Goal: Browse casually

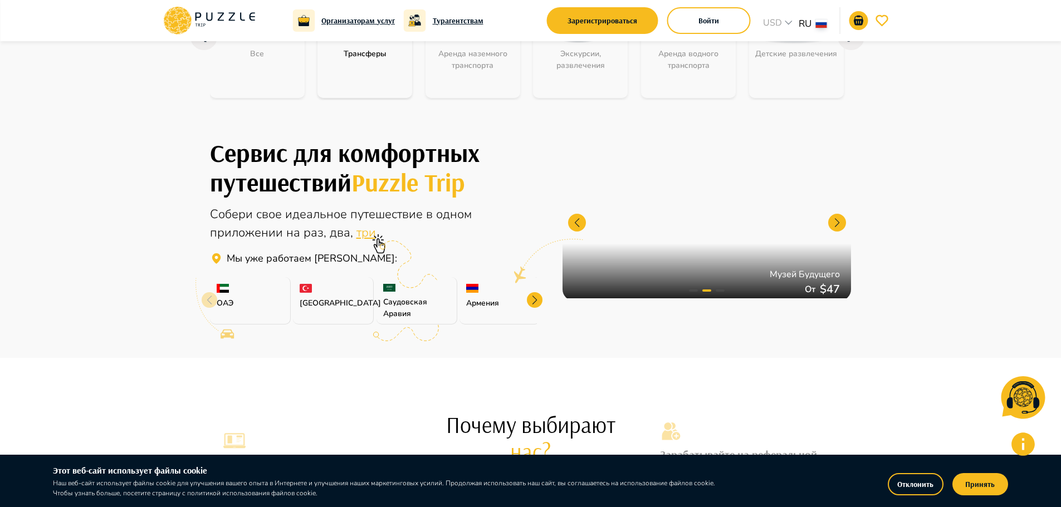
scroll to position [334, 0]
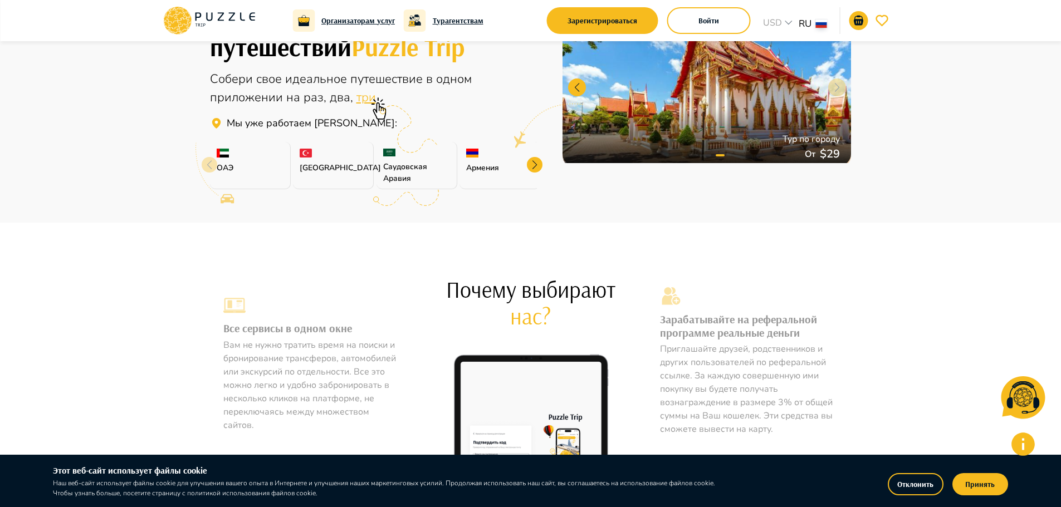
click at [540, 165] on div at bounding box center [535, 165] width 16 height 16
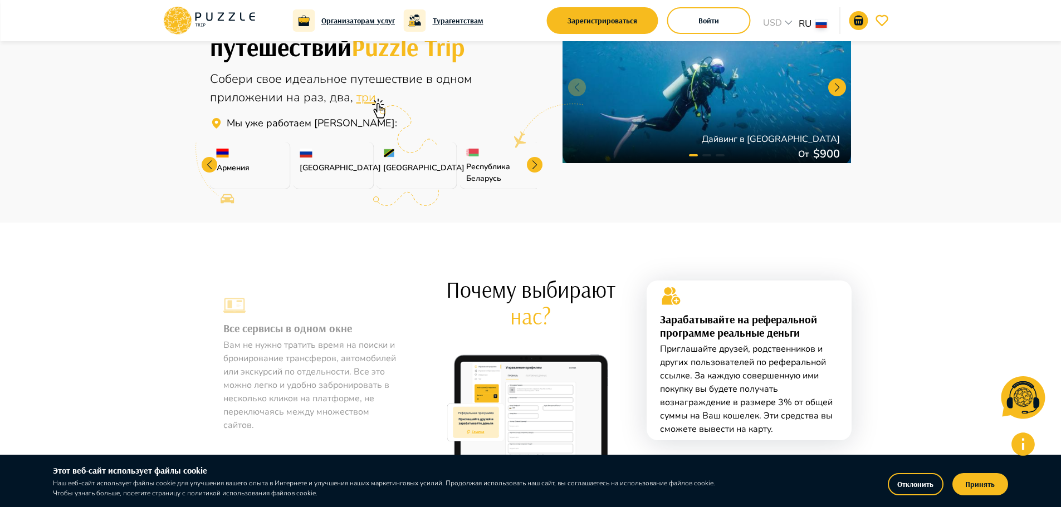
click at [540, 165] on div at bounding box center [535, 165] width 16 height 16
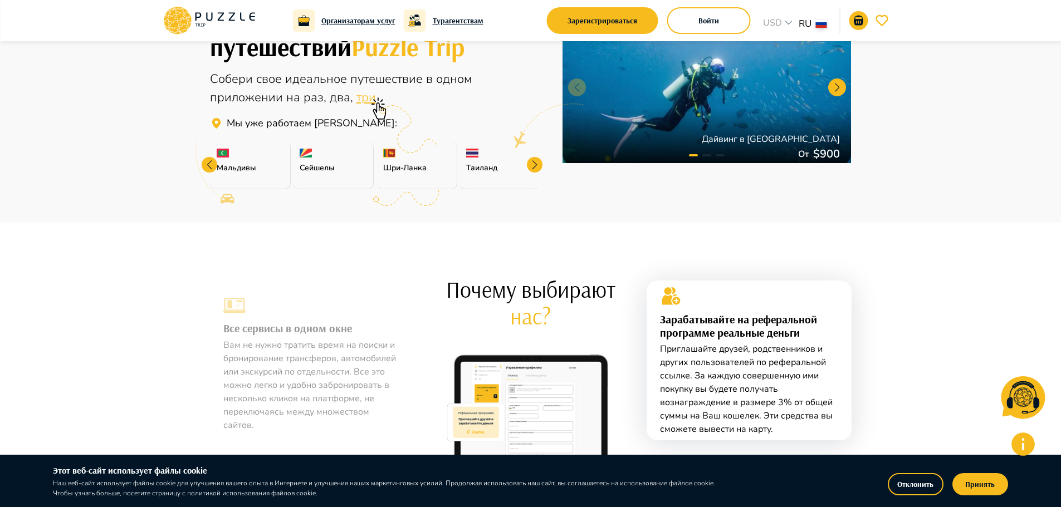
click at [540, 165] on div at bounding box center [535, 165] width 16 height 16
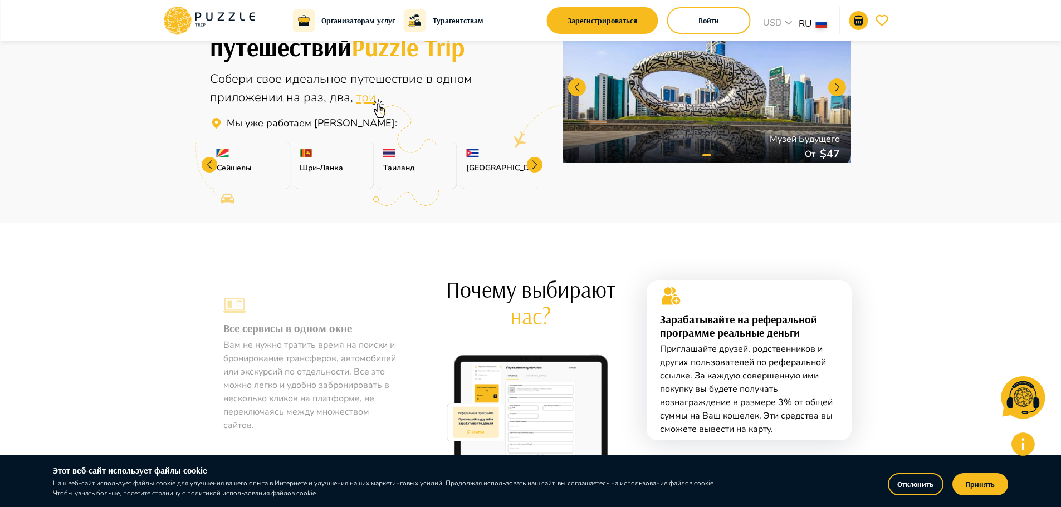
click at [540, 165] on div at bounding box center [535, 165] width 16 height 16
click at [540, 165] on div "Сервис для комфортных путешествий Puzzle Trip Собери свое идеальное путешествие…" at bounding box center [531, 86] width 668 height 211
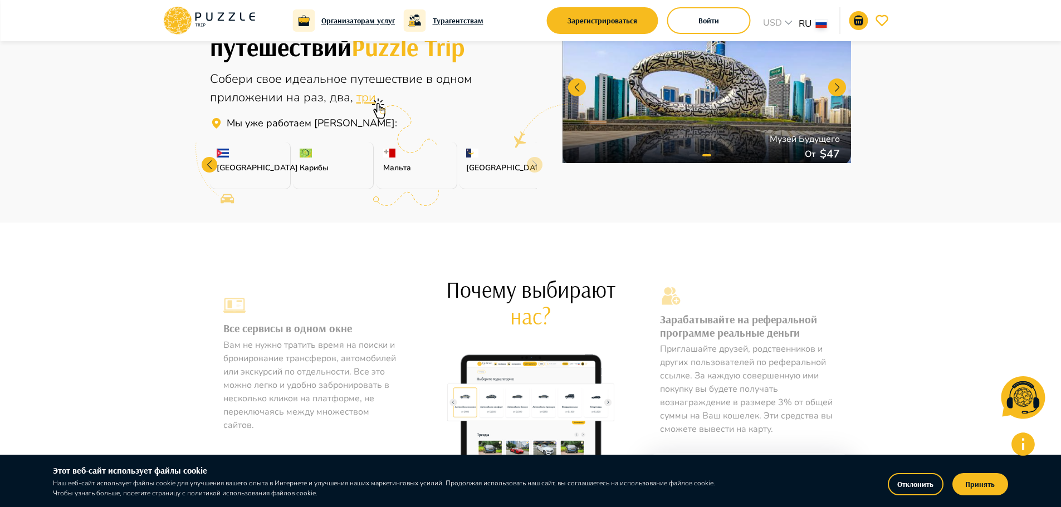
click at [540, 165] on div "Сервис для комфортных путешествий Puzzle Trip Собери свое идеальное путешествие…" at bounding box center [531, 86] width 668 height 211
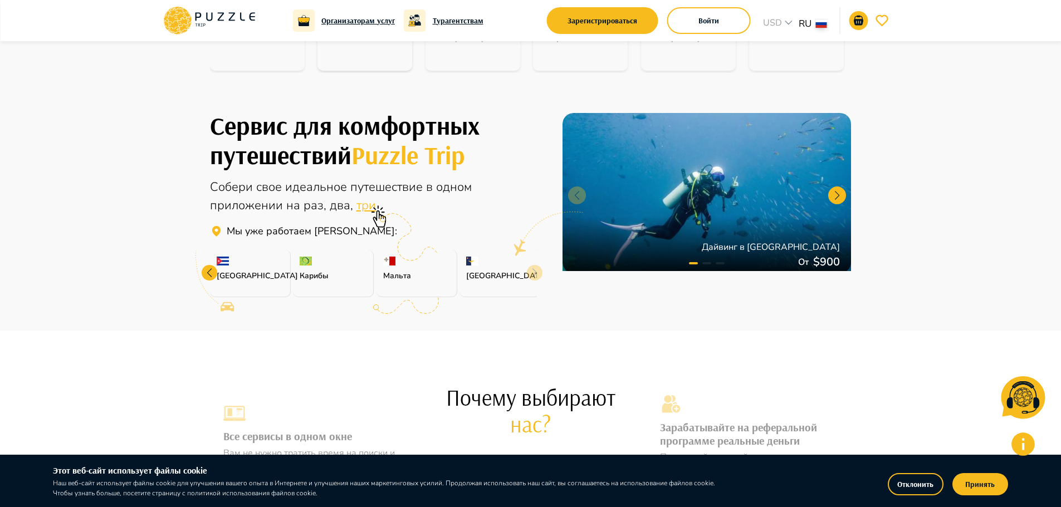
scroll to position [223, 0]
